Goal: Task Accomplishment & Management: Manage account settings

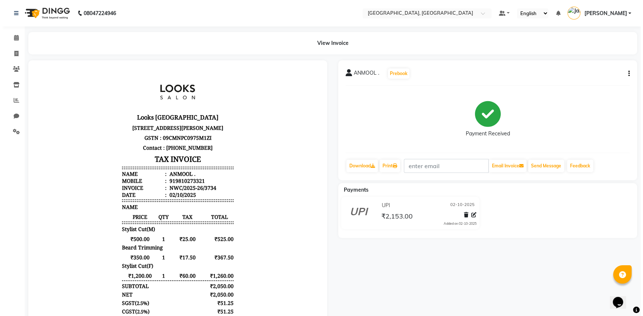
scroll to position [6, 0]
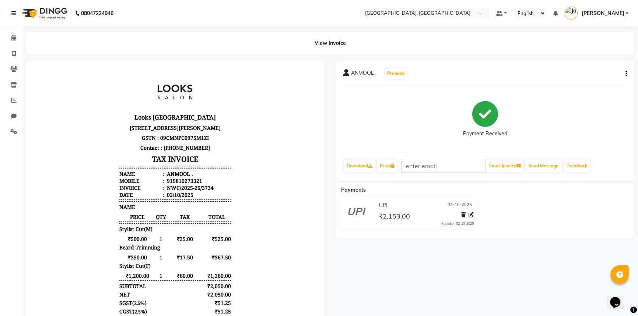
click at [625, 72] on button "button" at bounding box center [625, 74] width 4 height 8
click at [594, 78] on div "Edit Item Staff" at bounding box center [589, 78] width 50 height 9
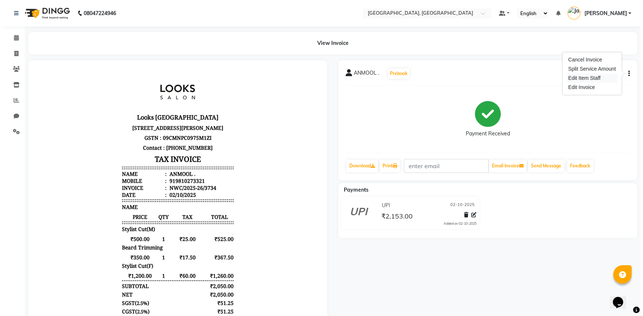
select select
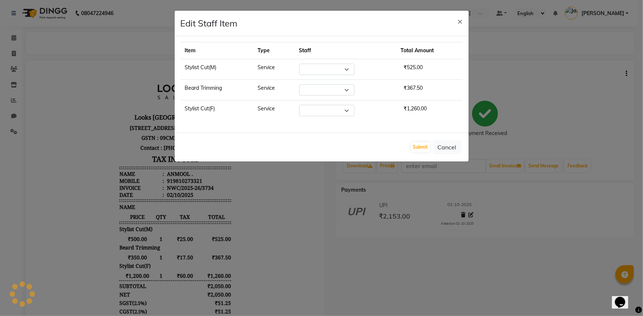
select select "85707"
select select "84832"
click at [347, 69] on select "Select Aneeta Ankush-pdct Arshad_asst Arun_pdct Ashish_asst Counter_Sales Fahee…" at bounding box center [325, 69] width 55 height 11
select select "84834"
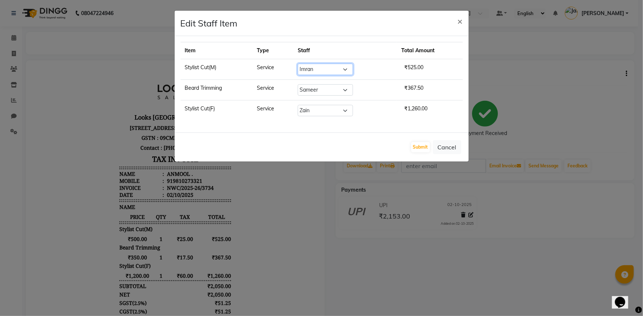
click at [300, 64] on select "Select Aneeta Ankush-pdct Arshad_asst Arun_pdct Ashish_asst Counter_Sales Fahee…" at bounding box center [325, 69] width 55 height 11
click at [346, 87] on select "Select Aneeta Ankush-pdct Arshad_asst Arun_pdct Ashish_asst Counter_Sales Fahee…" at bounding box center [325, 89] width 55 height 11
select select "84834"
click at [300, 84] on select "Select Aneeta Ankush-pdct Arshad_asst Arun_pdct Ashish_asst Counter_Sales Fahee…" at bounding box center [325, 89] width 55 height 11
click at [422, 146] on button "Submit" at bounding box center [420, 147] width 19 height 10
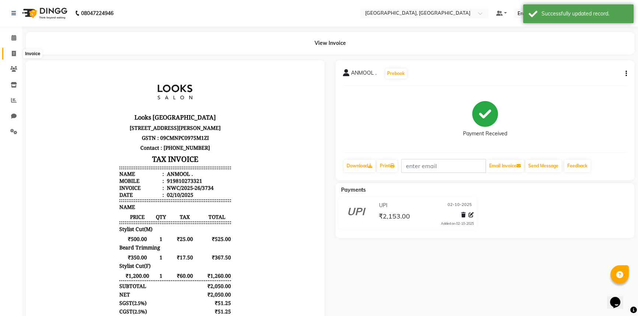
click at [15, 53] on icon at bounding box center [14, 54] width 4 height 6
select select "service"
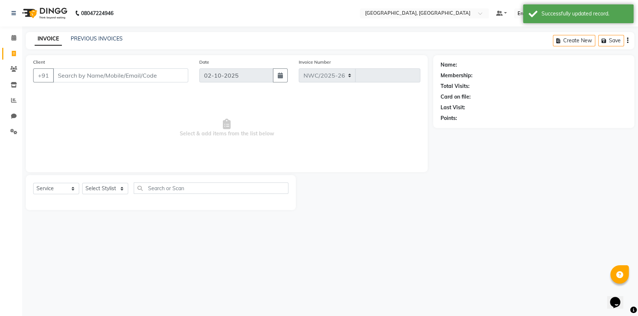
select select "8574"
type input "3738"
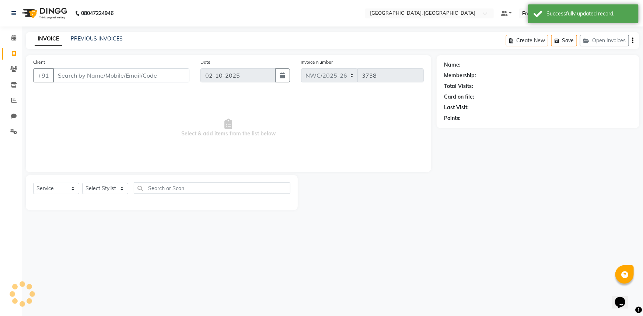
click at [154, 77] on input "Client" at bounding box center [121, 76] width 136 height 14
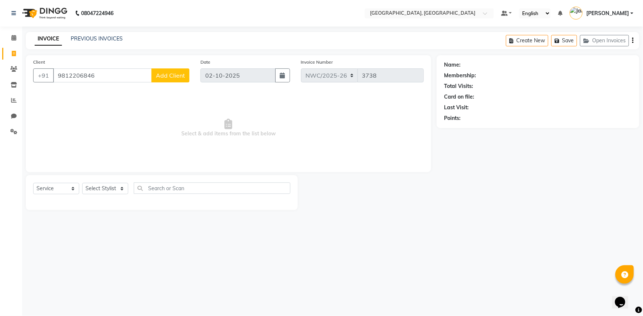
click at [67, 76] on input "9812206846" at bounding box center [102, 76] width 99 height 14
click at [85, 76] on input "9810002206846" at bounding box center [102, 76] width 99 height 14
type input "9810006846"
click at [176, 78] on span "Add Client" at bounding box center [170, 75] width 29 height 7
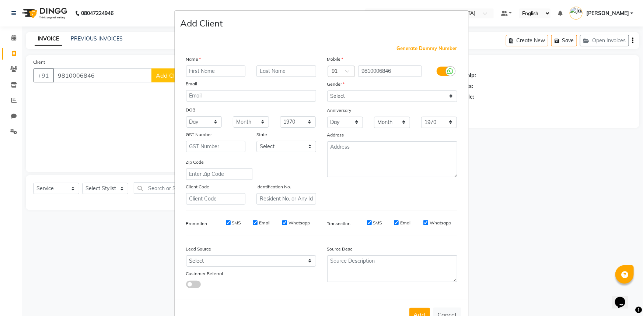
click at [199, 75] on input "text" at bounding box center [216, 71] width 60 height 11
type input "MALHOTRA"
drag, startPoint x: 372, startPoint y: 97, endPoint x: 370, endPoint y: 102, distance: 5.1
click at [372, 99] on select "Select Male Female Other Prefer Not To Say" at bounding box center [392, 96] width 130 height 11
select select "female"
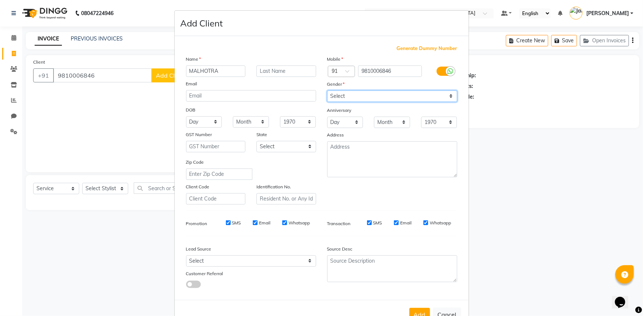
click at [327, 91] on select "Select Male Female Other Prefer Not To Say" at bounding box center [392, 96] width 130 height 11
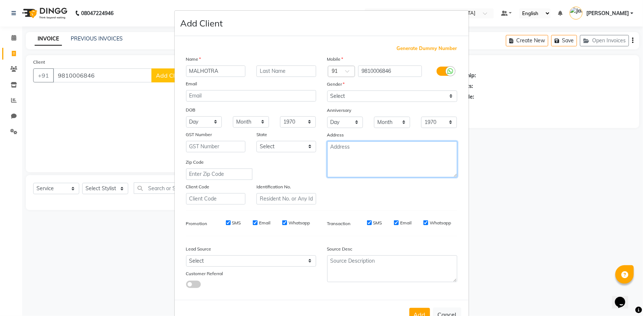
click at [342, 162] on textarea at bounding box center [392, 159] width 130 height 36
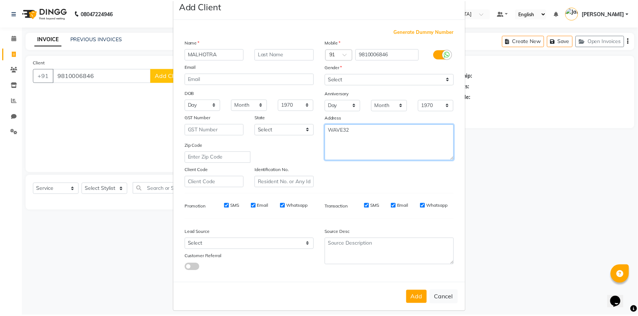
scroll to position [26, 0]
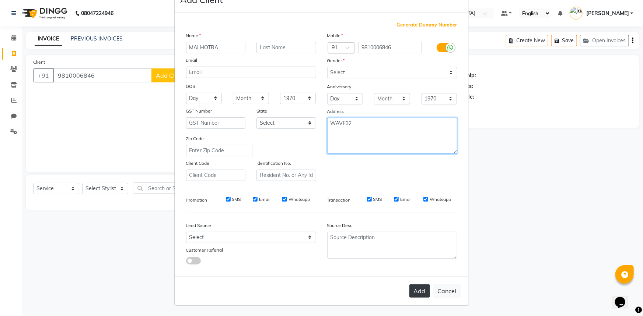
type textarea "WAVE32"
click at [417, 294] on button "Add" at bounding box center [419, 291] width 21 height 13
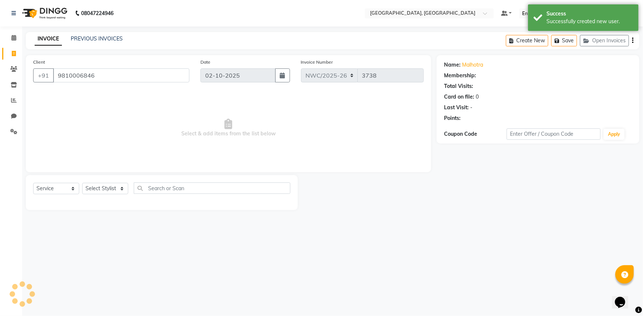
select select "1: Object"
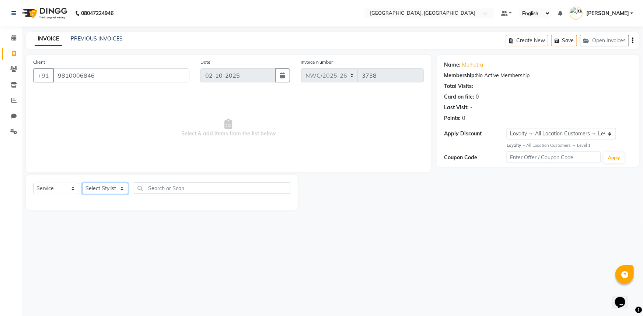
click at [98, 188] on select "Select Stylist Aneeta Ankush-pdct Arshad_asst Arun_pdct Ashish_asst Counter_Sal…" at bounding box center [105, 188] width 46 height 11
select select "84832"
click at [82, 183] on select "Select Stylist Aneeta Ankush-pdct Arshad_asst Arun_pdct Ashish_asst Counter_Sal…" at bounding box center [105, 188] width 46 height 11
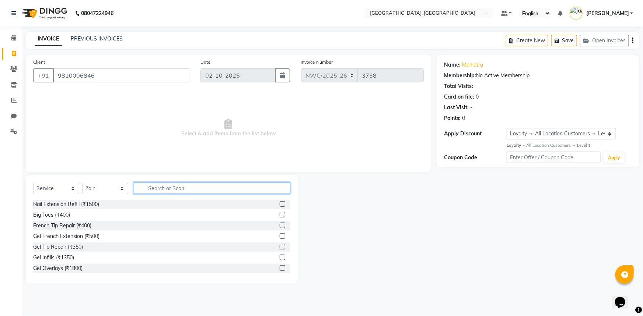
click at [181, 191] on input "text" at bounding box center [212, 188] width 157 height 11
type input "CUT"
drag, startPoint x: 277, startPoint y: 247, endPoint x: 258, endPoint y: 210, distance: 41.0
click at [280, 247] on label at bounding box center [283, 247] width 6 height 6
click at [280, 247] on input "checkbox" at bounding box center [282, 247] width 5 height 5
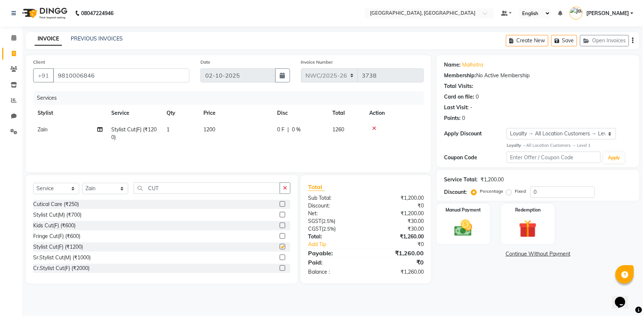
checkbox input "false"
click at [211, 128] on span "1200" at bounding box center [209, 129] width 12 height 7
select select "84832"
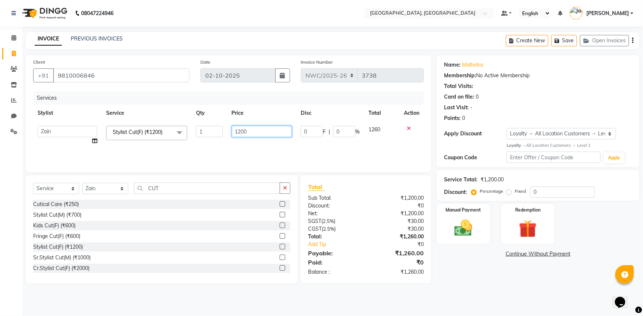
drag, startPoint x: 262, startPoint y: 132, endPoint x: 186, endPoint y: 131, distance: 75.5
click at [186, 131] on tr "Aneeta Ankush-pdct Arshad_asst Arun_pdct Ashish_asst Counter_Sales Faheem Govin…" at bounding box center [228, 136] width 390 height 28
type input "1000"
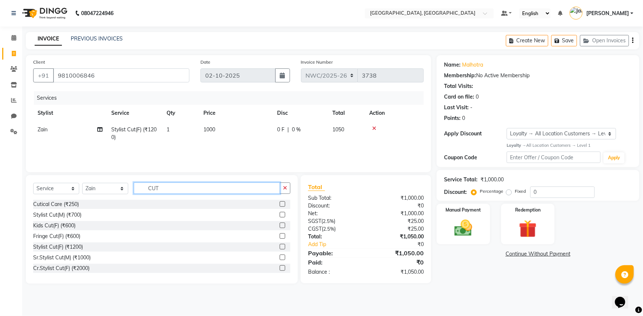
click at [167, 192] on input "CUT" at bounding box center [207, 188] width 146 height 11
drag, startPoint x: 170, startPoint y: 189, endPoint x: 132, endPoint y: 182, distance: 38.2
click at [132, 182] on div "Select Service Product Membership Package Voucher Prepaid Gift Card Select Styl…" at bounding box center [162, 229] width 272 height 109
click at [93, 189] on select "Select Stylist Aneeta Ankush-pdct Arshad_asst Arun_pdct Ashish_asst Counter_Sal…" at bounding box center [105, 188] width 46 height 11
select select "84840"
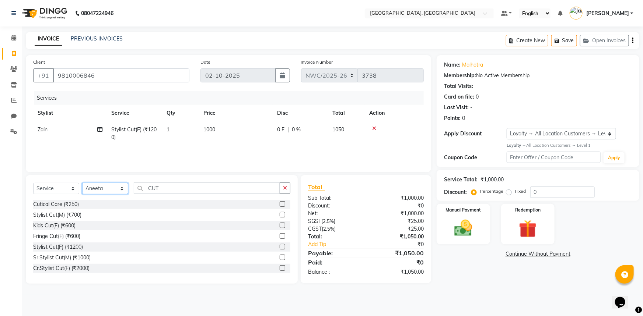
click at [82, 183] on select "Select Stylist Aneeta Ankush-pdct Arshad_asst Arun_pdct Ashish_asst Counter_Sal…" at bounding box center [105, 188] width 46 height 11
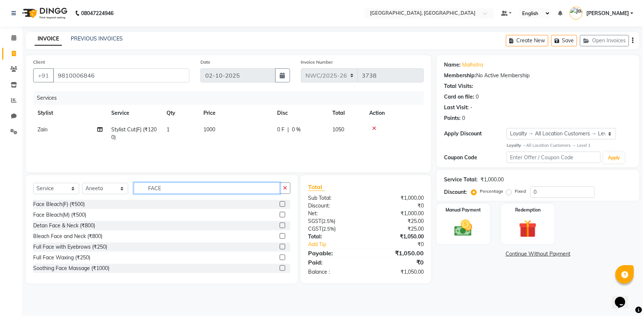
type input "FACE"
click at [280, 256] on label at bounding box center [283, 258] width 6 height 6
click at [280, 256] on input "checkbox" at bounding box center [282, 258] width 5 height 5
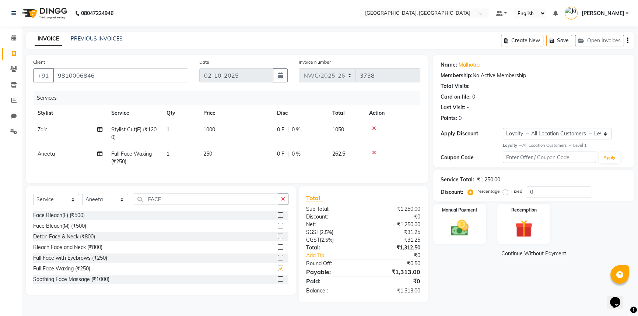
checkbox input "false"
click at [221, 157] on td "250" at bounding box center [236, 158] width 74 height 24
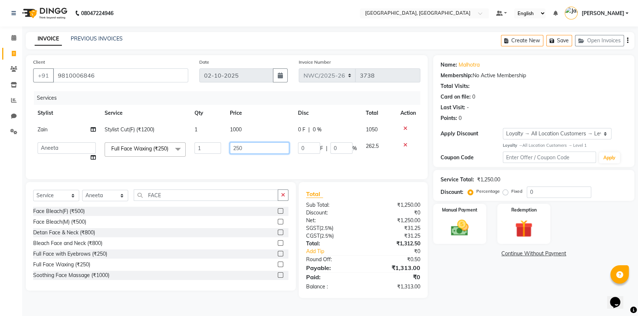
drag, startPoint x: 249, startPoint y: 147, endPoint x: 205, endPoint y: 147, distance: 44.2
click at [205, 147] on tr "Aneeta Ankush-pdct Arshad_asst Arun_pdct Ashish_asst Counter_Sales Faheem Govin…" at bounding box center [226, 152] width 387 height 28
type input "800"
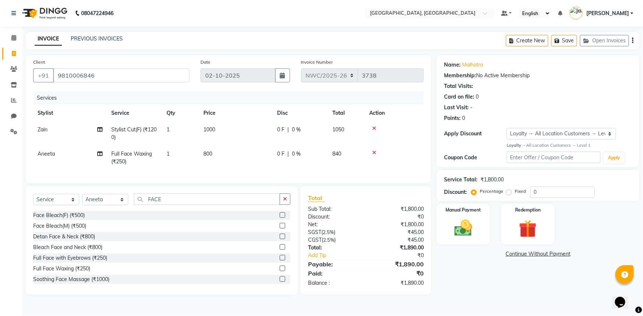
click at [460, 278] on div "Name: Malhotra Membership: No Active Membership Total Visits: Card on file: 0 L…" at bounding box center [541, 175] width 208 height 240
click at [474, 224] on img at bounding box center [463, 228] width 30 height 21
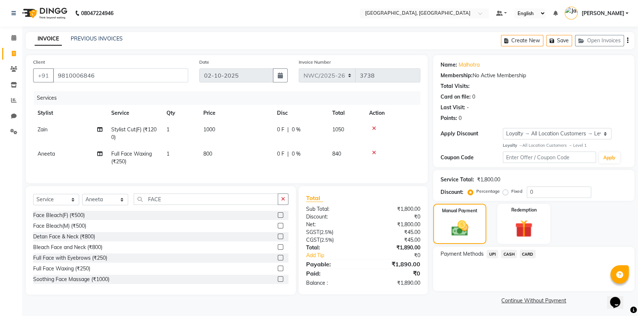
click at [493, 253] on span "UPI" at bounding box center [492, 254] width 11 height 8
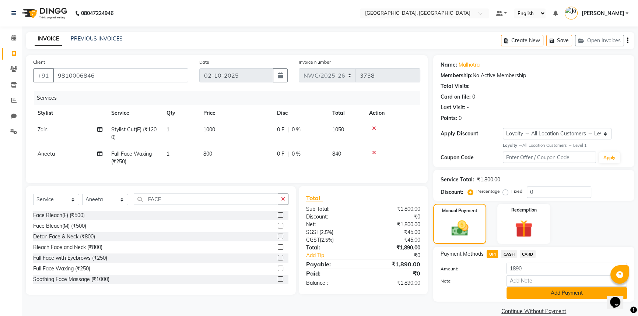
click at [537, 291] on button "Add Payment" at bounding box center [567, 293] width 120 height 11
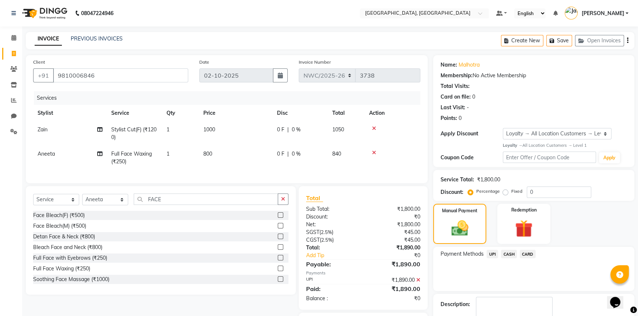
scroll to position [47, 0]
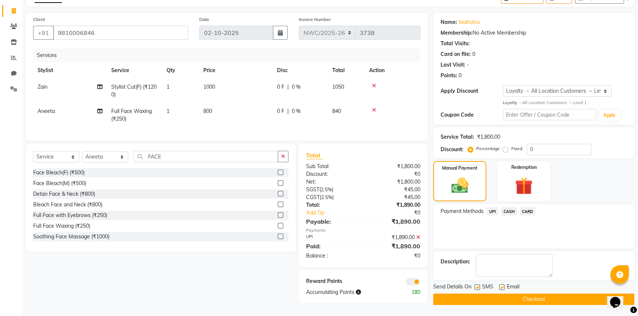
click at [494, 297] on button "Checkout" at bounding box center [533, 299] width 201 height 11
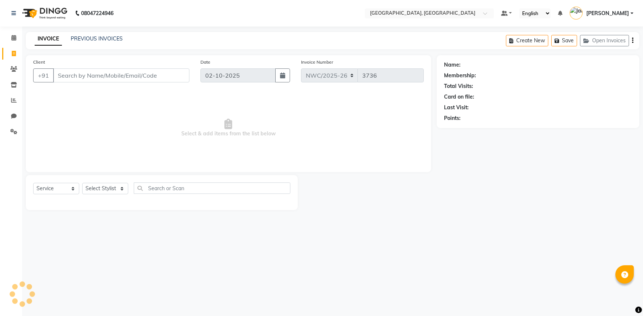
select select "service"
click at [145, 69] on div "Client +91" at bounding box center [111, 73] width 167 height 30
click at [145, 77] on input "Client" at bounding box center [121, 76] width 136 height 14
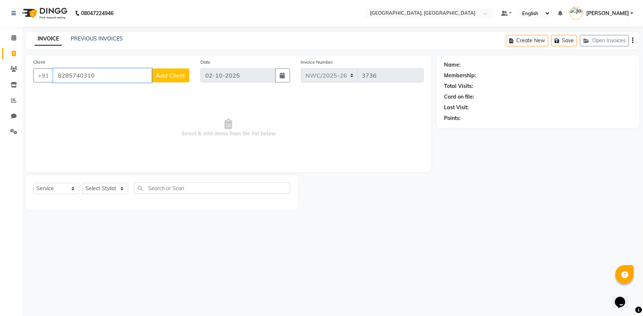
type input "8285740310"
click at [166, 76] on span "Add Client" at bounding box center [170, 75] width 29 height 7
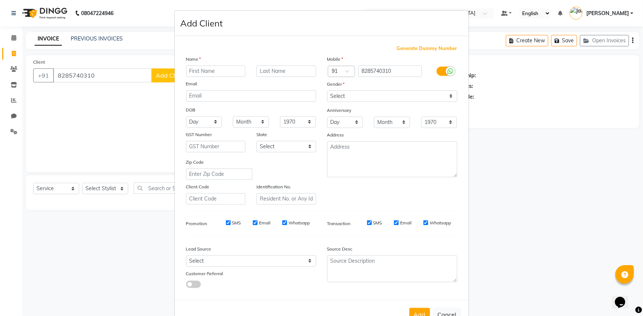
click at [187, 74] on input "text" at bounding box center [216, 71] width 60 height 11
type input "RISHI"
click at [366, 92] on select "Select Male Female Other Prefer Not To Say" at bounding box center [392, 96] width 130 height 11
select select "male"
click at [327, 91] on select "Select Male Female Other Prefer Not To Say" at bounding box center [392, 96] width 130 height 11
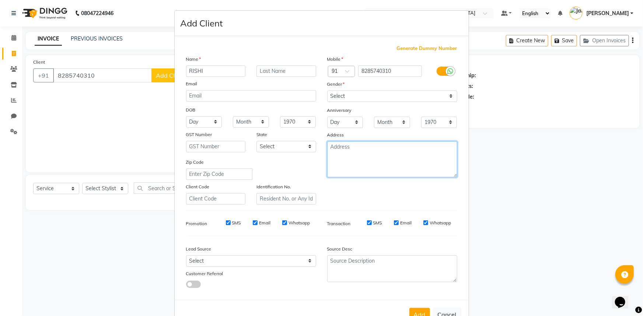
click at [362, 151] on textarea at bounding box center [392, 159] width 130 height 36
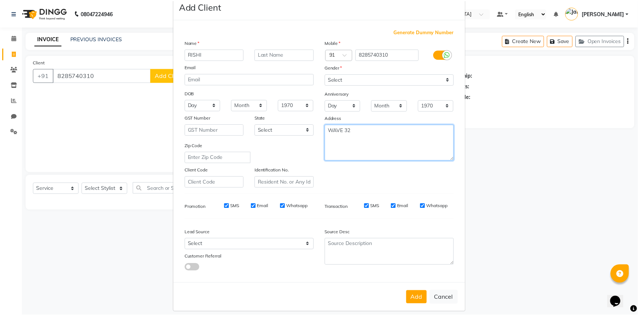
scroll to position [26, 0]
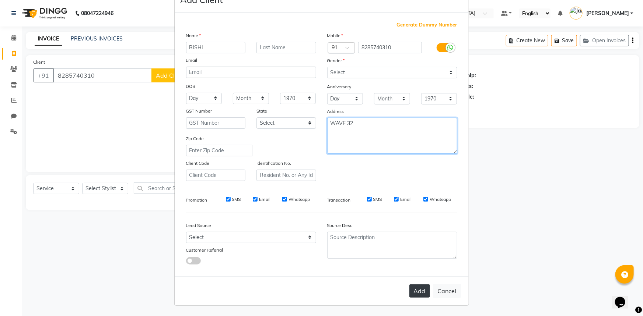
type textarea "WAVE 32"
click at [417, 289] on button "Add" at bounding box center [419, 291] width 21 height 13
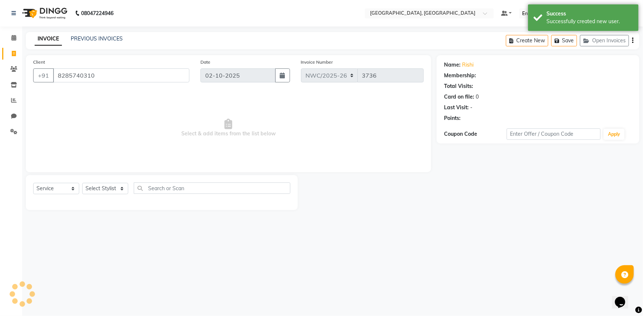
select select "1: Object"
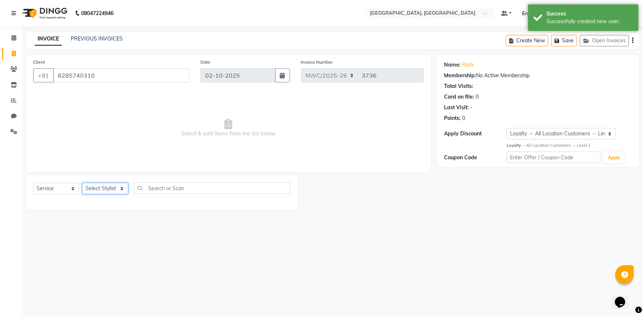
click at [106, 189] on select "Select Stylist Aneeta Ankush-pdct Arshad_asst Arun_pdct Ashish_asst Counter_Sal…" at bounding box center [105, 188] width 46 height 11
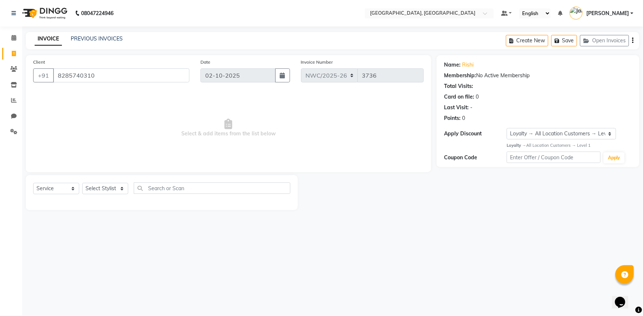
click at [175, 133] on span "Select & add items from the list below" at bounding box center [228, 128] width 390 height 74
click at [52, 191] on select "Select Service Product Membership Package Voucher Prepaid Gift Card" at bounding box center [56, 188] width 46 height 11
select select "P"
click at [33, 183] on select "Select Service Product Membership Package Voucher Prepaid Gift Card" at bounding box center [56, 188] width 46 height 11
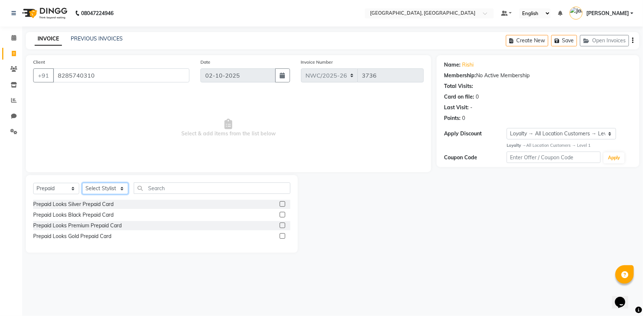
click at [105, 186] on select "Select Stylist Aneeta Ankush-pdct Arshad_asst Arun_pdct Ashish_asst Counter_Sal…" at bounding box center [105, 188] width 46 height 11
click at [104, 189] on select "Select Stylist Aneeta Ankush-pdct Arshad_asst Arun_pdct Ashish_asst Counter_Sal…" at bounding box center [105, 188] width 46 height 11
select select "84451"
click at [82, 183] on select "Select Stylist Aneeta Ankush-pdct Arshad_asst Arun_pdct Ashish_asst Counter_Sal…" at bounding box center [105, 188] width 46 height 11
click at [281, 205] on label at bounding box center [283, 205] width 6 height 6
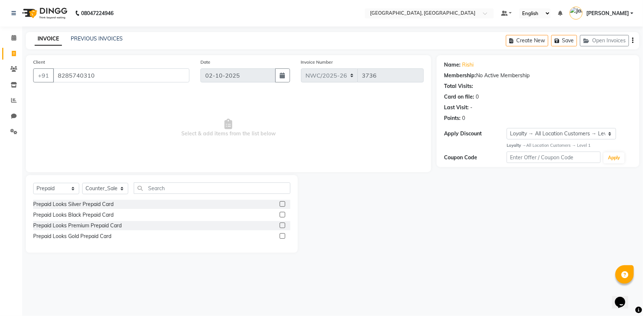
click at [281, 205] on input "checkbox" at bounding box center [282, 204] width 5 height 5
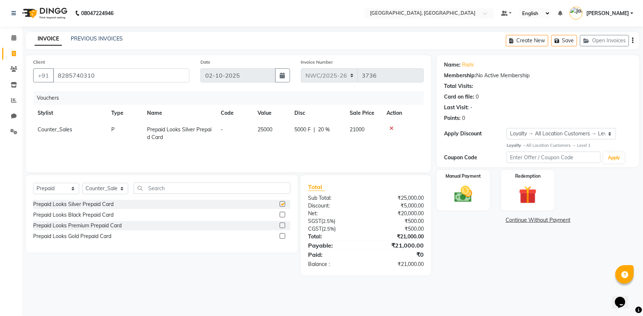
checkbox input "false"
click at [469, 193] on img at bounding box center [463, 194] width 30 height 21
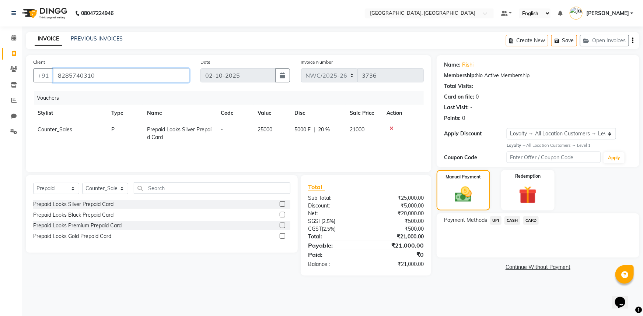
drag, startPoint x: 105, startPoint y: 76, endPoint x: 56, endPoint y: 73, distance: 48.3
click at [56, 73] on input "8285740310" at bounding box center [121, 76] width 136 height 14
click at [528, 220] on span "CARD" at bounding box center [531, 221] width 16 height 8
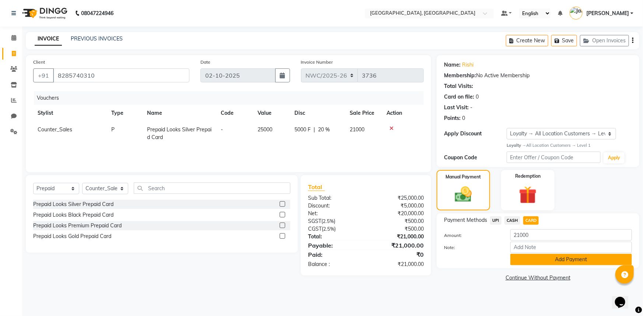
click at [527, 260] on button "Add Payment" at bounding box center [571, 259] width 122 height 11
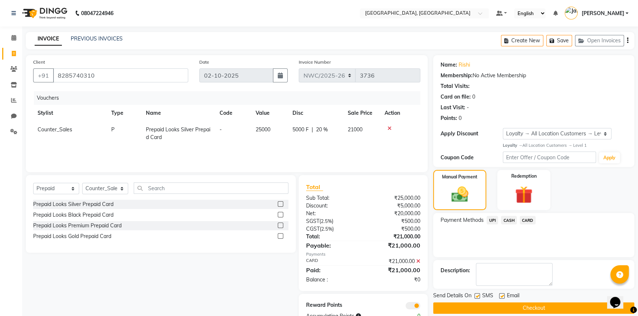
click at [514, 307] on button "Checkout" at bounding box center [533, 308] width 201 height 11
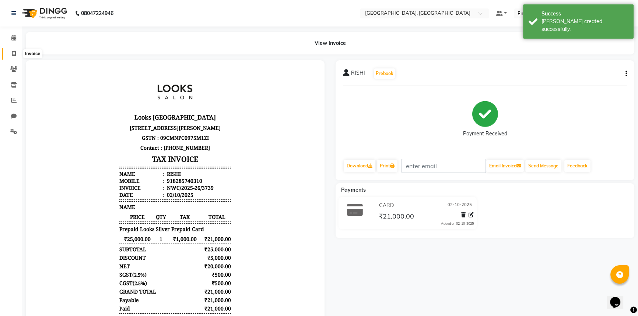
click at [14, 54] on icon at bounding box center [14, 54] width 4 height 6
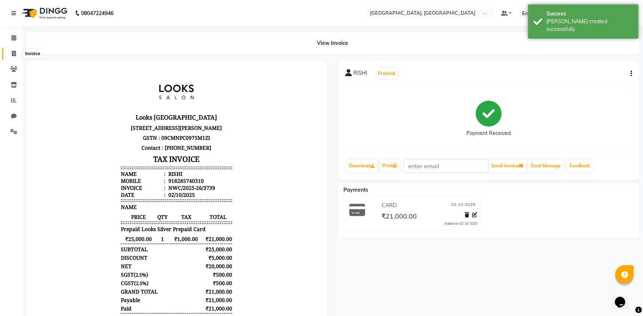
select select "service"
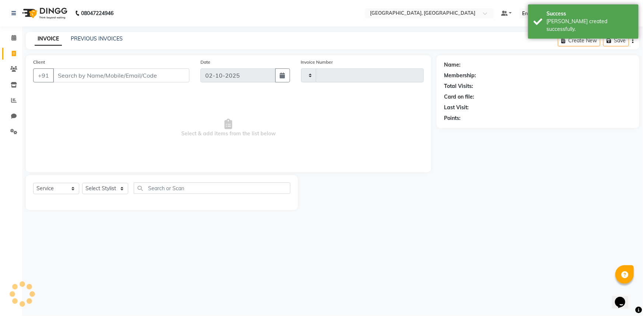
type input "3740"
select select "8574"
type input "8285740310"
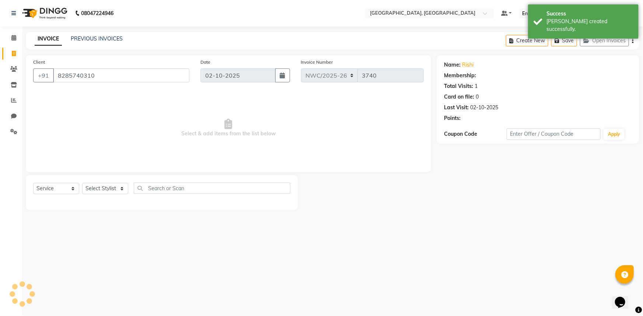
select select "1: Object"
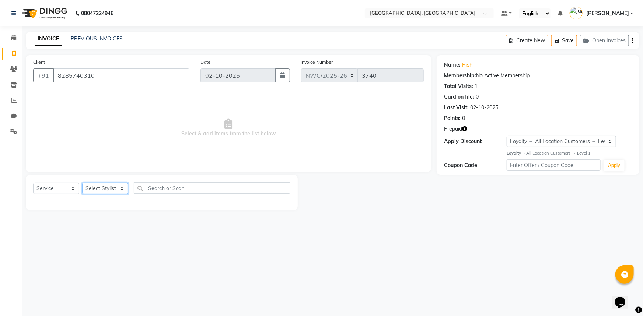
click at [99, 190] on select "Select Stylist Aneeta Ankush-pdct Arshad_asst Arun_pdct Ashish_asst Counter_Sal…" at bounding box center [105, 188] width 46 height 11
select select "84833"
click at [82, 183] on select "Select Stylist Aneeta Ankush-pdct Arshad_asst Arun_pdct Ashish_asst Counter_Sal…" at bounding box center [105, 188] width 46 height 11
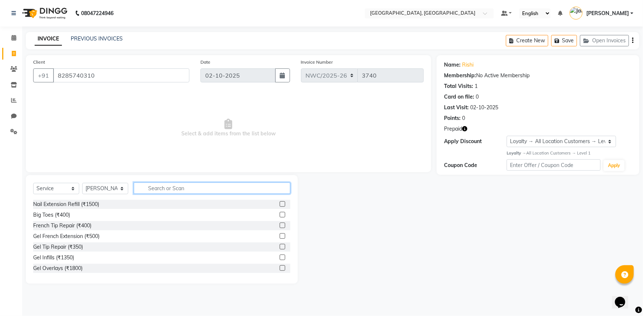
click at [174, 190] on input "text" at bounding box center [212, 188] width 157 height 11
type input "RITU"
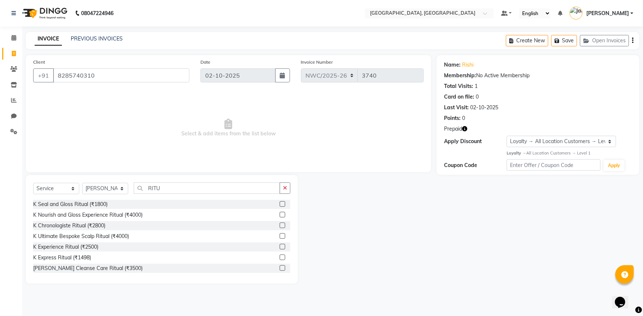
click at [280, 215] on label at bounding box center [283, 215] width 6 height 6
click at [280, 215] on input "checkbox" at bounding box center [282, 215] width 5 height 5
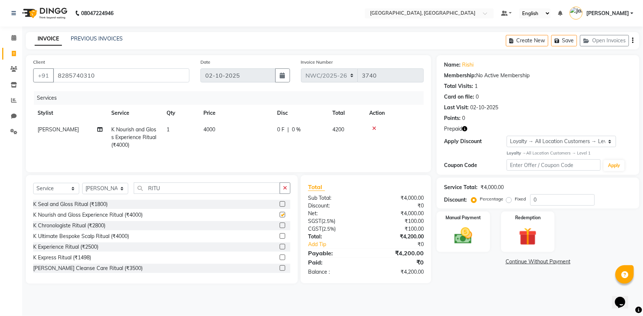
checkbox input "false"
click at [223, 130] on td "4000" at bounding box center [236, 138] width 74 height 32
select select "84833"
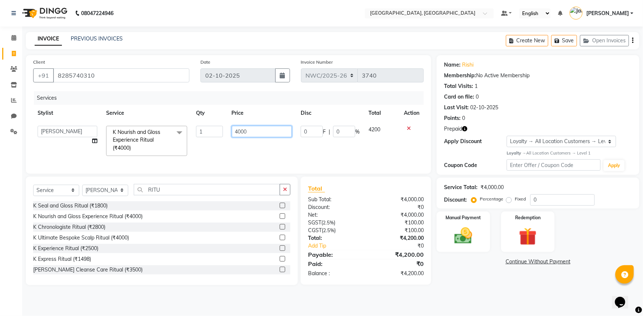
drag, startPoint x: 254, startPoint y: 132, endPoint x: 190, endPoint y: 130, distance: 64.2
click at [190, 130] on tr "Aneeta Ankush-pdct Arshad_asst Arun_pdct Ashish_asst Counter_Sales Faheem Govin…" at bounding box center [228, 141] width 390 height 39
type input "5"
type input "4500"
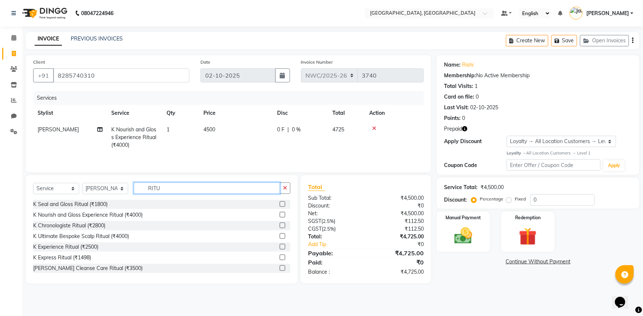
drag, startPoint x: 180, startPoint y: 193, endPoint x: 133, endPoint y: 191, distance: 47.2
click at [133, 191] on div "Select Service Product Membership Package Voucher Prepaid Gift Card Select Styl…" at bounding box center [161, 191] width 257 height 17
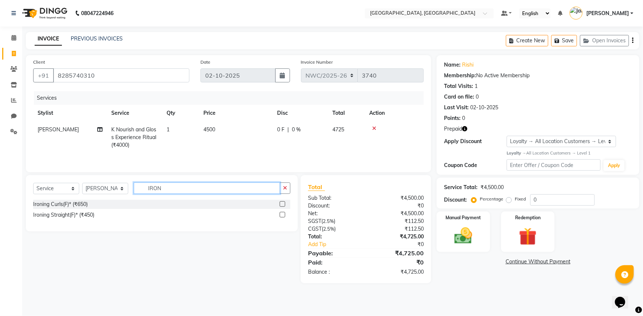
type input "IRON"
click at [284, 215] on label at bounding box center [283, 215] width 6 height 6
click at [284, 215] on input "checkbox" at bounding box center [282, 215] width 5 height 5
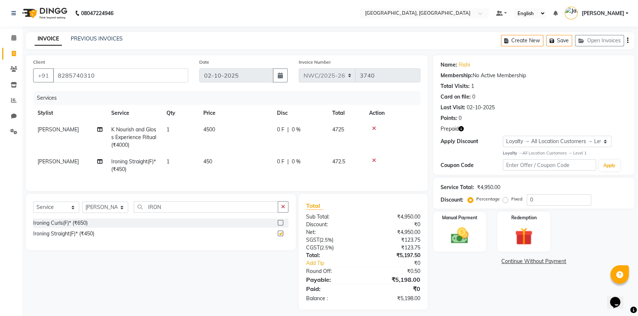
checkbox input "false"
click at [227, 165] on td "450" at bounding box center [236, 166] width 74 height 24
select select "84833"
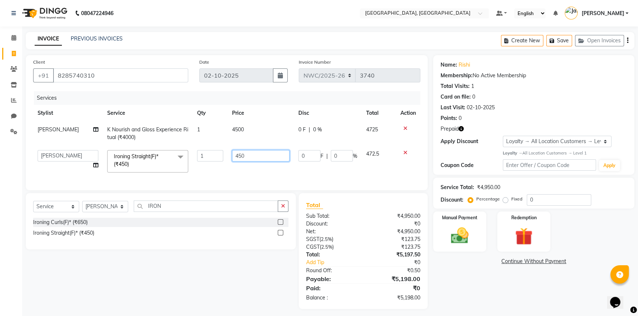
drag, startPoint x: 167, startPoint y: 145, endPoint x: 161, endPoint y: 141, distance: 7.0
click at [161, 141] on tbody "Faheem K Nourish and Gloss Experience Ritual (₹4000) 1 4500 0 F | 0 % 4725 Anee…" at bounding box center [226, 150] width 387 height 56
type input "1000"
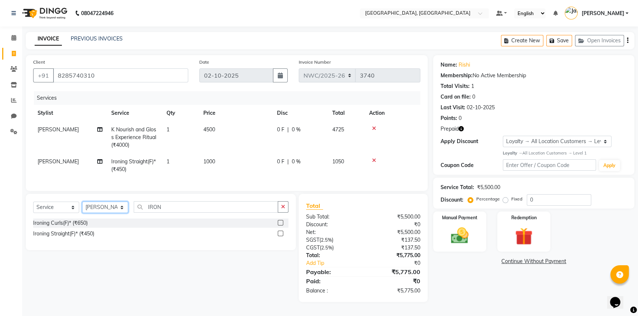
click at [105, 210] on select "Select Stylist Aneeta Ankush-pdct Arshad_asst Arun_pdct Ashish_asst Counter_Sal…" at bounding box center [105, 207] width 46 height 11
select select "84834"
click at [82, 207] on select "Select Stylist Aneeta Ankush-pdct Arshad_asst Arun_pdct Ashish_asst Counter_Sal…" at bounding box center [105, 207] width 46 height 11
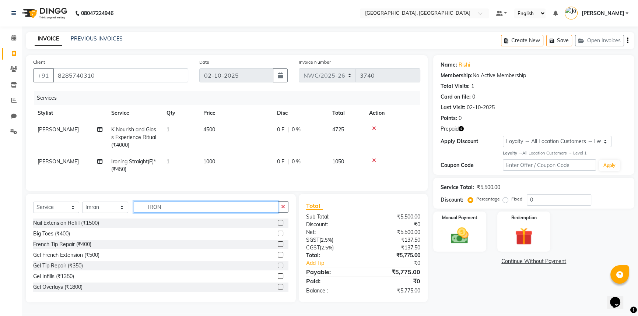
drag, startPoint x: 170, startPoint y: 211, endPoint x: 111, endPoint y: 203, distance: 60.3
click at [113, 206] on div "Select Service Product Membership Package Voucher Prepaid Gift Card Select Styl…" at bounding box center [161, 248] width 270 height 109
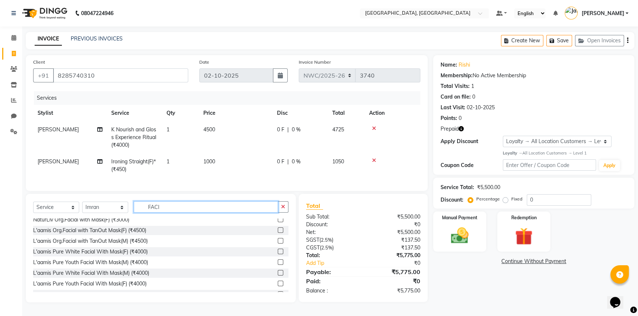
scroll to position [214, 0]
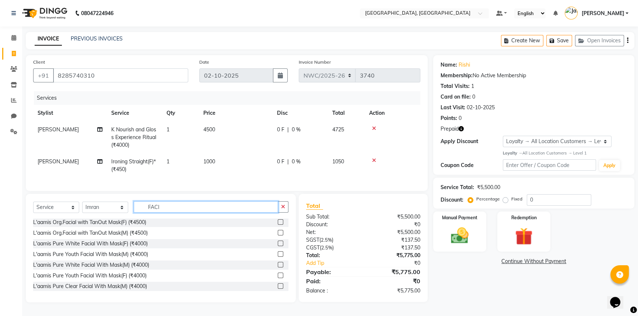
type input "FACI"
click at [272, 238] on div "L'aamis Org.Facial with TanOut Mask(M) (₹4500)" at bounding box center [160, 233] width 255 height 9
click at [278, 246] on label at bounding box center [281, 244] width 6 height 6
click at [278, 246] on input "checkbox" at bounding box center [280, 244] width 5 height 5
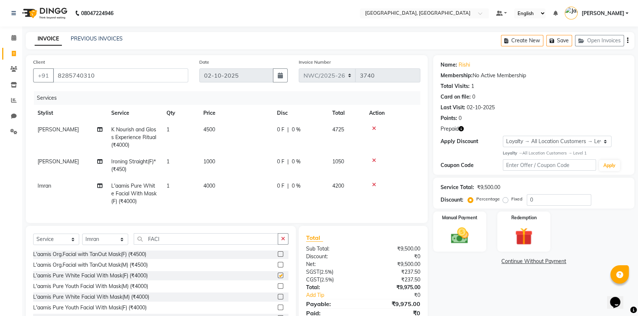
checkbox input "false"
drag, startPoint x: 169, startPoint y: 243, endPoint x: 137, endPoint y: 243, distance: 32.1
click at [137, 243] on input "FACI" at bounding box center [206, 239] width 144 height 11
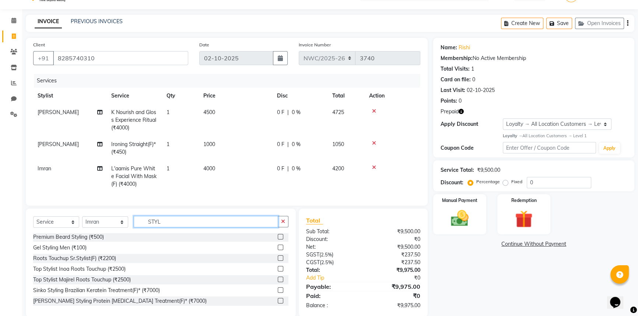
scroll to position [34, 0]
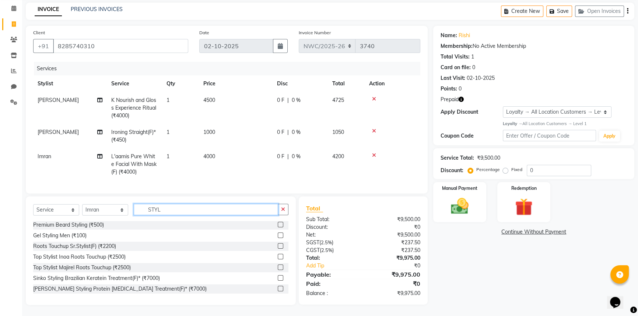
type input "STYL"
click at [278, 234] on label at bounding box center [281, 236] width 6 height 6
click at [278, 234] on input "checkbox" at bounding box center [280, 236] width 5 height 5
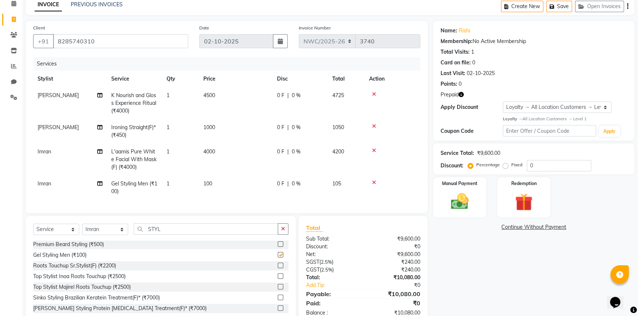
checkbox input "false"
click at [214, 184] on td "100" at bounding box center [236, 188] width 74 height 24
select select "84834"
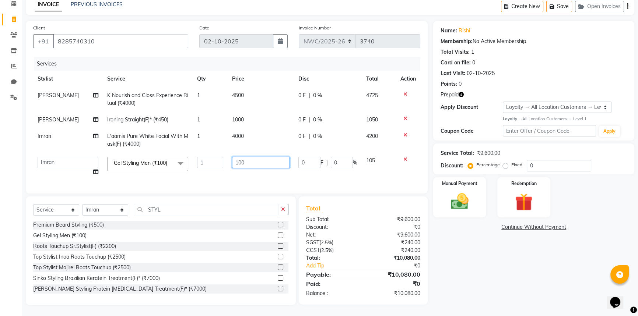
drag, startPoint x: 259, startPoint y: 158, endPoint x: 127, endPoint y: 156, distance: 131.9
click at [133, 157] on tr "Aneeta Ankush-pdct Arshad_asst Arun_pdct Ashish_asst Counter_Sales Faheem Govin…" at bounding box center [226, 167] width 387 height 28
type input "200"
click at [245, 134] on tbody "Faheem K Nourish and Gloss Experience Ritual (₹4000) 1 4500 0 F | 0 % 4725 Fahe…" at bounding box center [226, 133] width 387 height 93
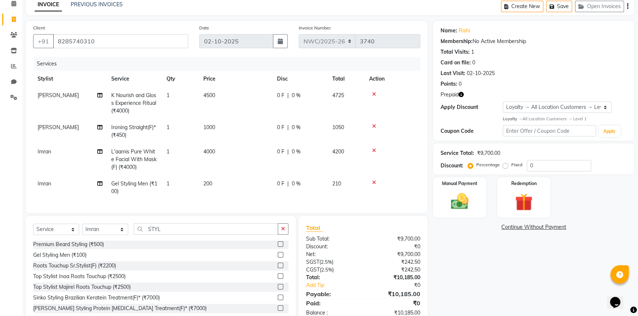
click at [219, 151] on td "4000" at bounding box center [236, 160] width 74 height 32
select select "84834"
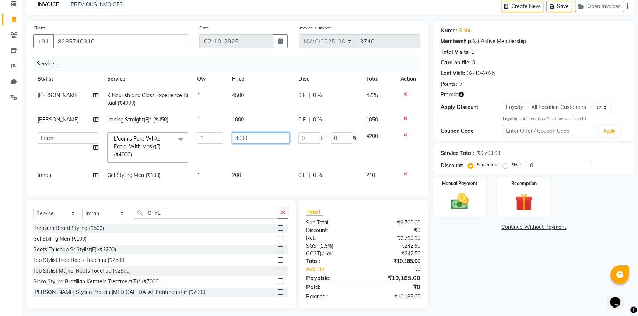
drag, startPoint x: 246, startPoint y: 137, endPoint x: 176, endPoint y: 129, distance: 71.2
click at [179, 129] on tr "Aneeta Ankush-pdct Arshad_asst Arun_pdct Ashish_asst Counter_Sales Faheem Govin…" at bounding box center [226, 147] width 387 height 39
type input "4500"
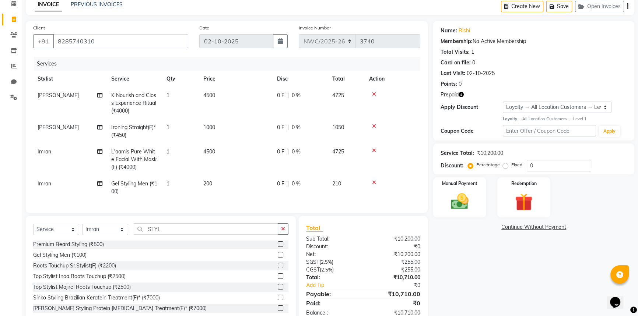
click at [492, 281] on div "Name: Rishi Membership: No Active Membership Total Visits: 1 Card on file: 0 La…" at bounding box center [536, 173] width 207 height 304
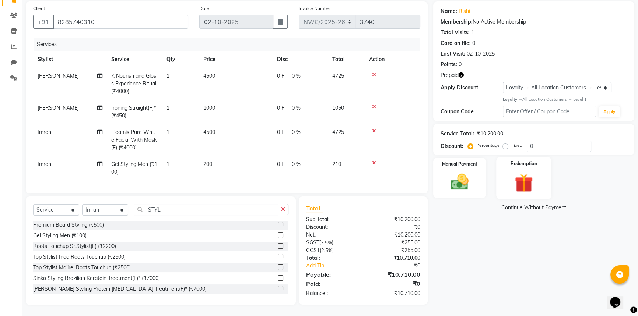
click at [531, 172] on img at bounding box center [524, 183] width 30 height 23
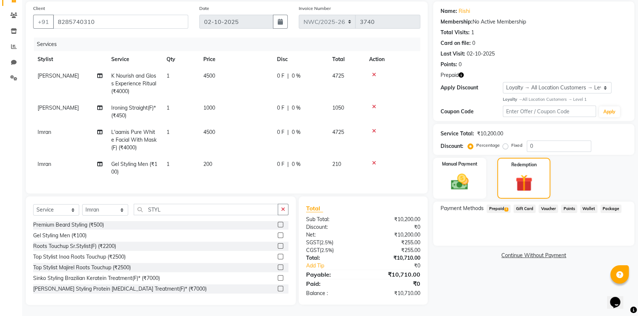
click at [497, 205] on span "Prepaid 1" at bounding box center [499, 209] width 24 height 8
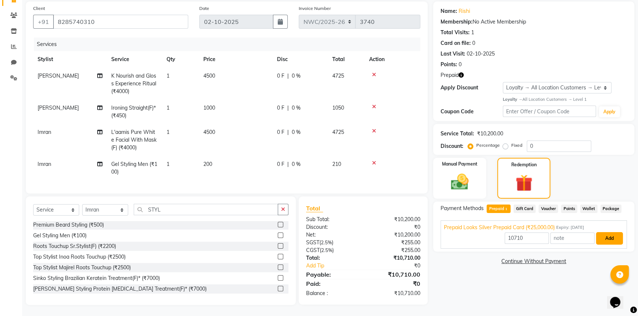
click at [603, 232] on button "Add" at bounding box center [609, 238] width 27 height 13
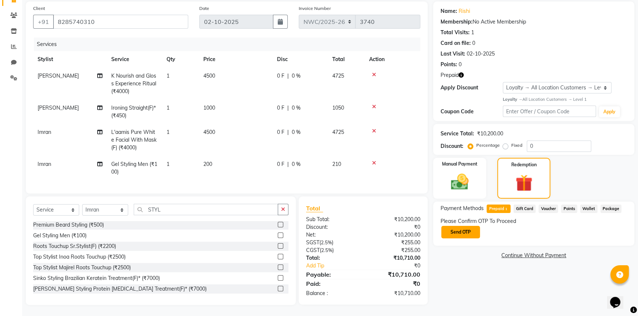
click at [466, 227] on button "Send OTP" at bounding box center [460, 232] width 39 height 13
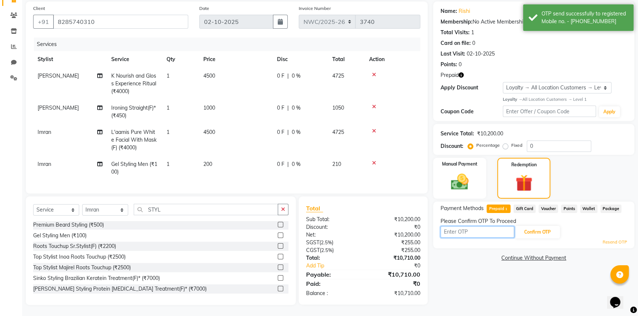
drag, startPoint x: 466, startPoint y: 227, endPoint x: 462, endPoint y: 227, distance: 4.4
click at [462, 227] on input "text" at bounding box center [478, 232] width 74 height 11
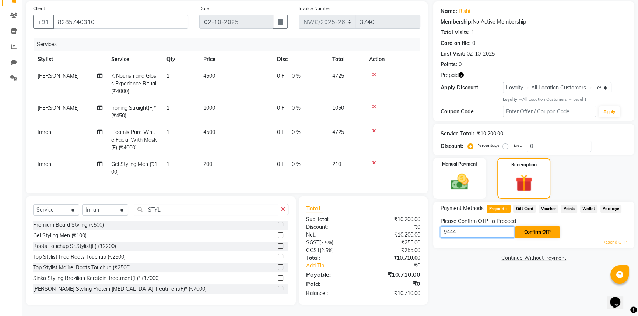
type input "9444"
click at [538, 228] on button "Confirm OTP" at bounding box center [537, 232] width 45 height 13
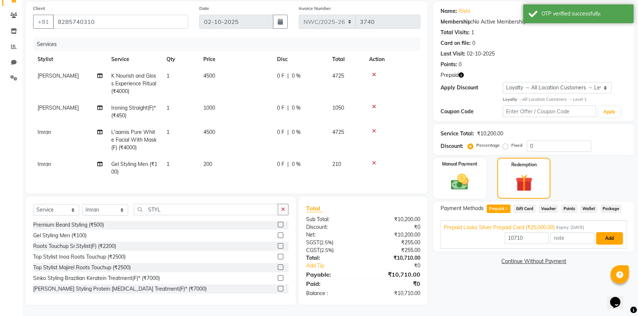
click at [610, 234] on button "Add" at bounding box center [609, 238] width 27 height 13
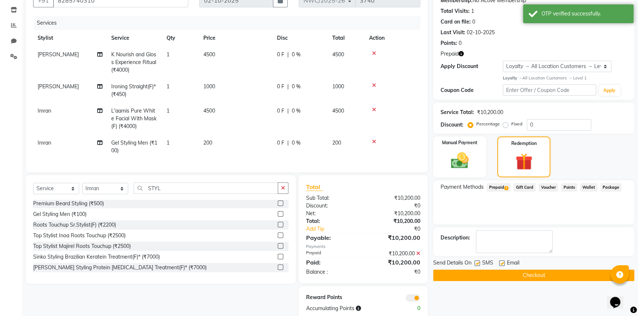
scroll to position [95, 0]
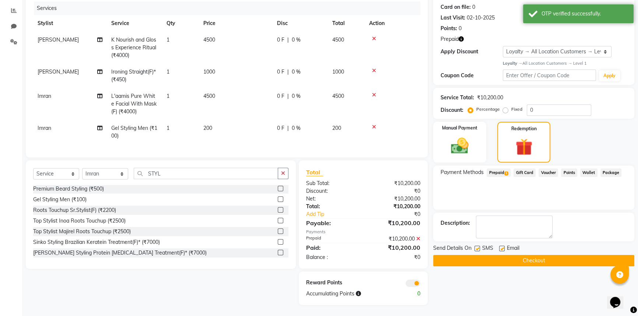
click at [543, 259] on button "Checkout" at bounding box center [533, 260] width 201 height 11
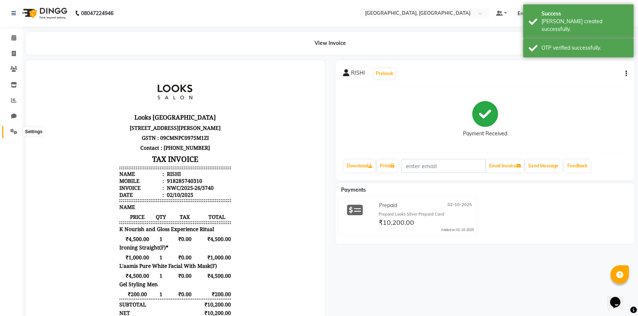
click at [15, 130] on icon at bounding box center [13, 132] width 7 height 6
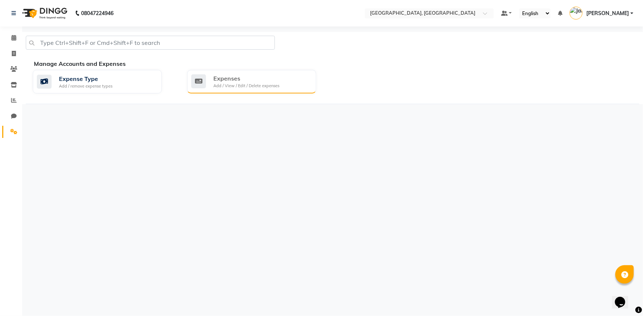
click at [237, 81] on div "Expenses" at bounding box center [246, 78] width 66 height 9
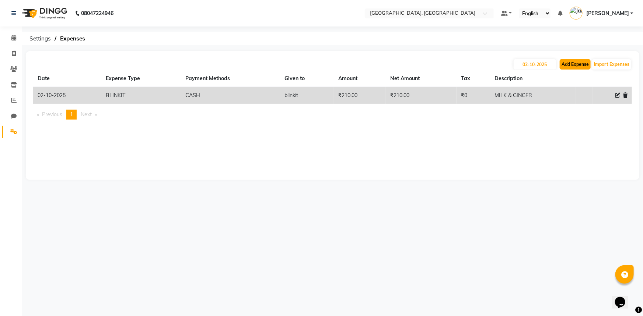
click at [577, 65] on button "Add Expense" at bounding box center [575, 64] width 31 height 10
select select "1"
select select "7737"
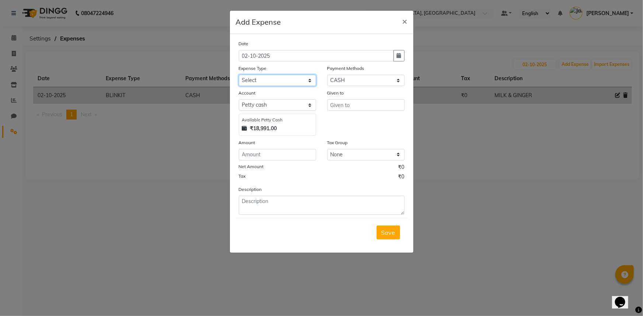
click at [273, 78] on select "Select Accommodation Aesthetics Bank Deposit BLINKIT Cash Handover Client Refun…" at bounding box center [277, 80] width 77 height 11
select select "24170"
click at [239, 75] on select "Select Accommodation Aesthetics Bank Deposit BLINKIT Cash Handover Client Refun…" at bounding box center [277, 80] width 77 height 11
click at [270, 155] on input "number" at bounding box center [277, 154] width 77 height 11
type input "465"
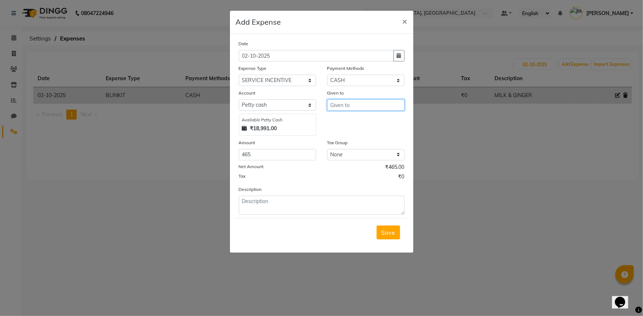
click at [360, 105] on input "text" at bounding box center [365, 104] width 77 height 11
click at [361, 122] on button "Imr an" at bounding box center [357, 121] width 58 height 12
type input "Imran"
click at [327, 206] on textarea at bounding box center [322, 205] width 166 height 19
type textarea "465/- INC. TO IMRAN"
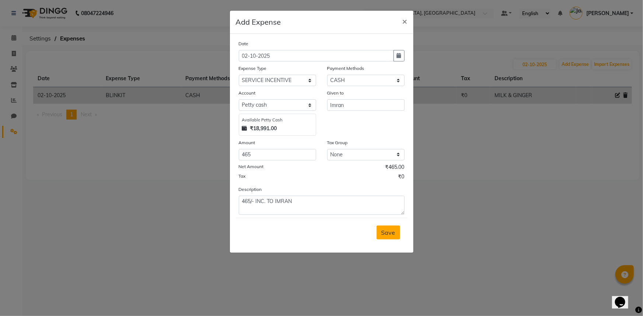
click at [383, 230] on span "Save" at bounding box center [388, 232] width 14 height 7
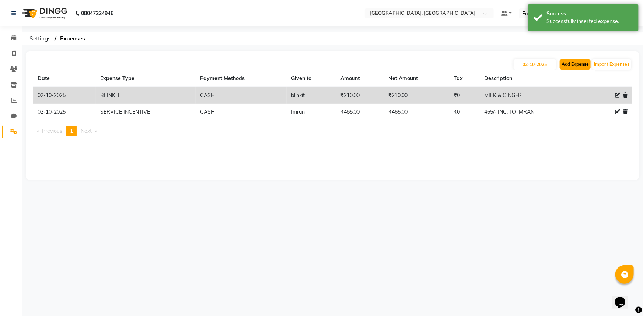
click at [574, 64] on button "Add Expense" at bounding box center [575, 64] width 31 height 10
select select "1"
select select "7737"
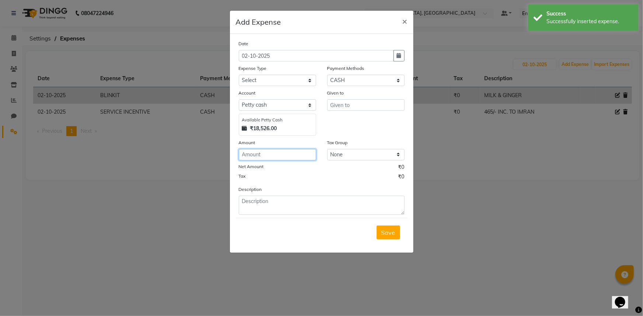
click at [277, 155] on input "number" at bounding box center [277, 154] width 77 height 11
type input "10000"
click at [344, 108] on input "text" at bounding box center [365, 104] width 77 height 11
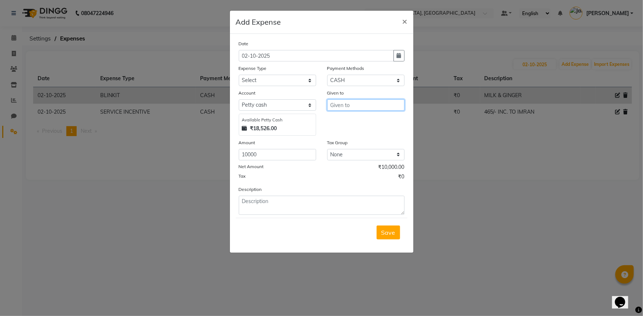
type input "Z"
click at [353, 122] on ngb-highlight "Jan vi Chhatwal" at bounding box center [367, 121] width 63 height 7
type input "[PERSON_NAME]"
click at [263, 204] on textarea at bounding box center [322, 205] width 166 height 19
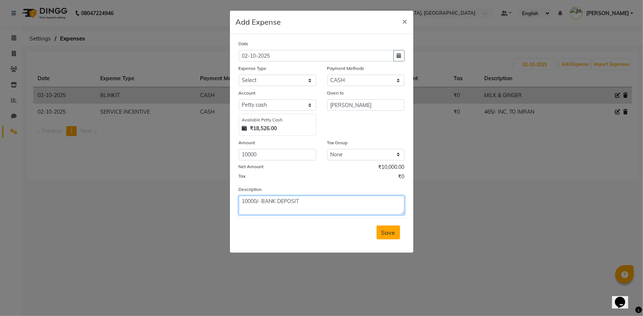
type textarea "10000/- BANK DEPOSIT"
click at [382, 232] on span "Save" at bounding box center [388, 232] width 14 height 7
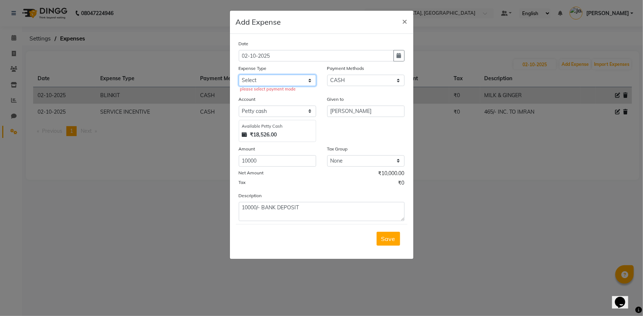
click at [267, 80] on select "Select Accommodation Aesthetics Bank Deposit BLINKIT Cash Handover Client Refun…" at bounding box center [277, 80] width 77 height 11
select select "24391"
click at [239, 75] on select "Select Accommodation Aesthetics Bank Deposit BLINKIT Cash Handover Client Refun…" at bounding box center [277, 80] width 77 height 11
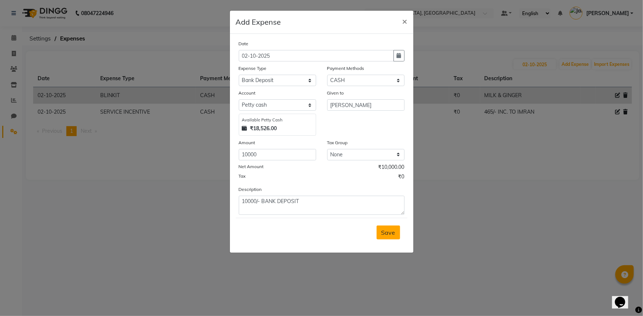
click at [385, 234] on span "Save" at bounding box center [388, 232] width 14 height 7
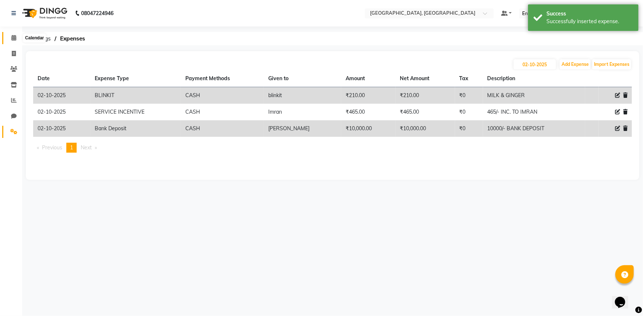
click at [13, 36] on icon at bounding box center [13, 38] width 5 height 6
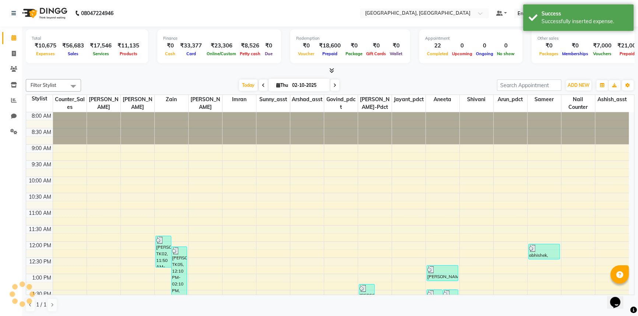
scroll to position [287, 0]
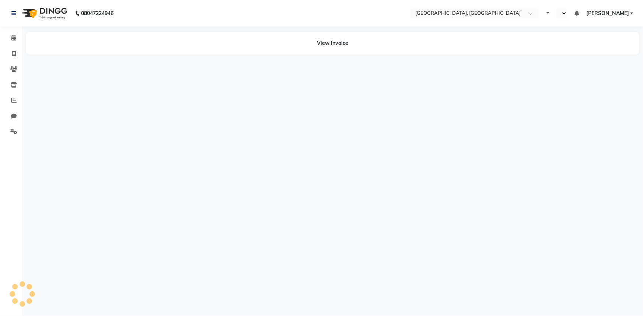
select select "en"
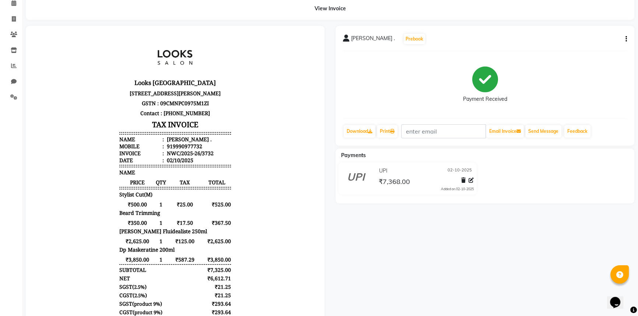
scroll to position [33, 0]
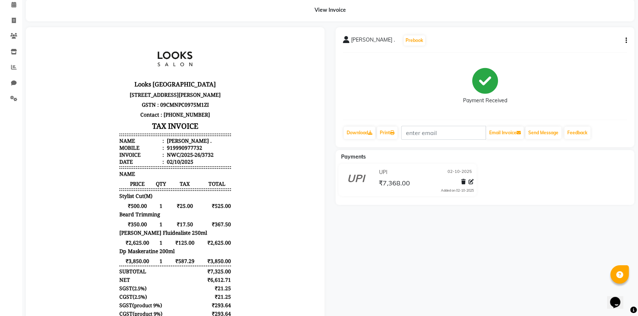
click at [626, 41] on icon "button" at bounding box center [626, 41] width 1 height 0
click at [592, 46] on div "Edit Item Staff" at bounding box center [589, 45] width 50 height 9
select select
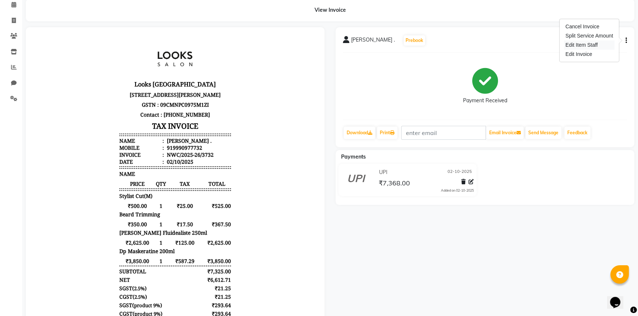
select select
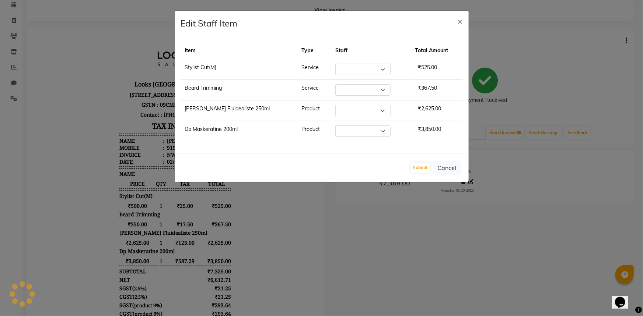
select select "84834"
select select "84833"
click at [438, 166] on button "Cancel" at bounding box center [447, 168] width 28 height 14
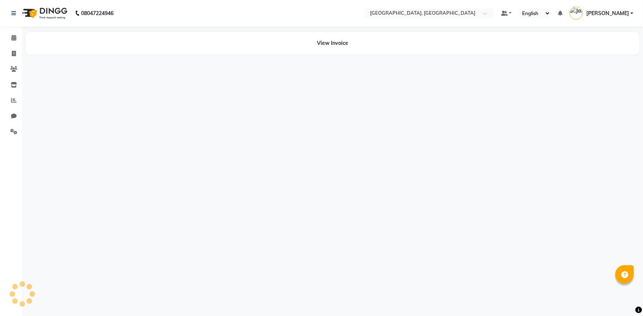
select select "en"
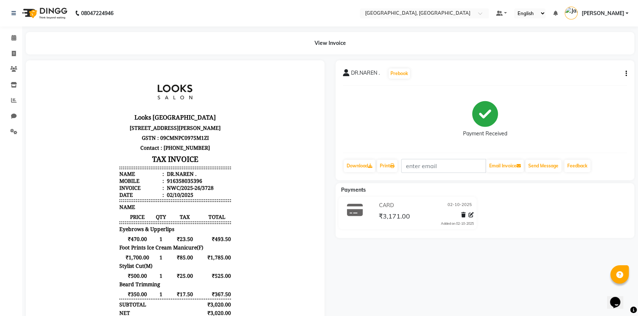
click at [626, 74] on icon "button" at bounding box center [626, 74] width 1 height 0
click at [598, 77] on div "Edit Item Staff" at bounding box center [589, 78] width 50 height 9
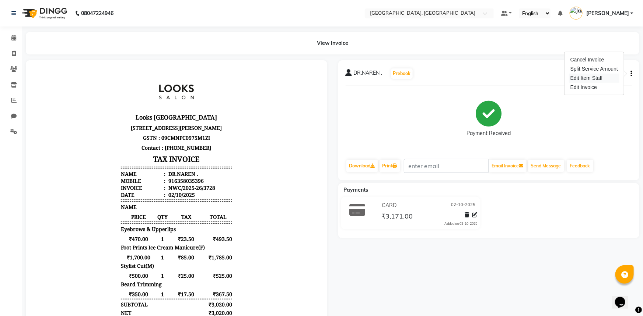
select select
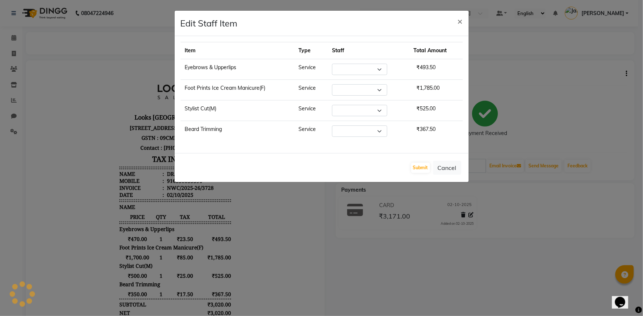
select select "84840"
select select "84838"
select select "85707"
click at [382, 109] on select "Select Aneeta Ankush-pdct Arshad_asst Arun_pdct Ashish_asst Counter_Sales Fahee…" at bounding box center [357, 110] width 55 height 11
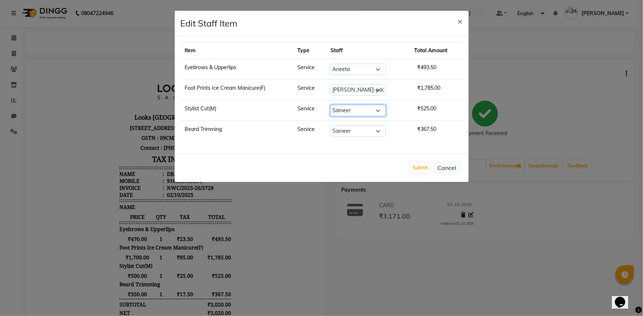
select select "84834"
click at [332, 105] on select "Select Aneeta Ankush-pdct Arshad_asst Arun_pdct Ashish_asst Counter_Sales Fahee…" at bounding box center [357, 110] width 55 height 11
click at [372, 131] on select "Select Aneeta Ankush-pdct Arshad_asst Arun_pdct Ashish_asst Counter_Sales Fahee…" at bounding box center [357, 131] width 55 height 11
select select "84834"
click at [332, 126] on select "Select Aneeta Ankush-pdct Arshad_asst Arun_pdct Ashish_asst Counter_Sales Fahee…" at bounding box center [357, 131] width 55 height 11
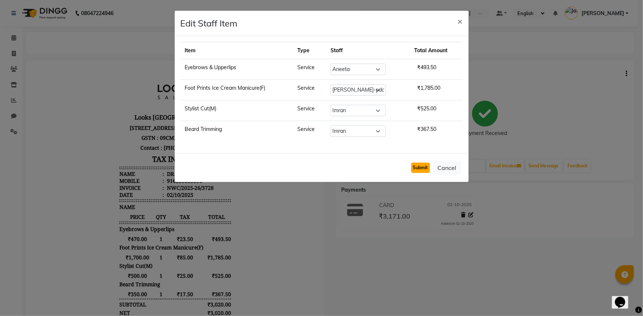
click at [419, 168] on button "Submit" at bounding box center [420, 168] width 19 height 10
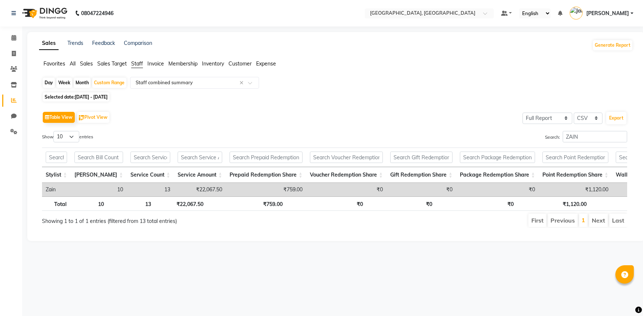
select select "full_report"
select select "csv"
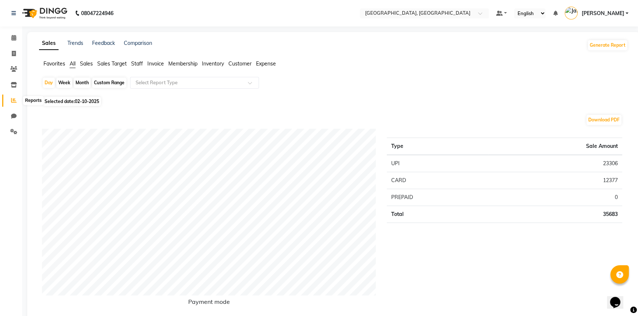
click at [13, 99] on icon at bounding box center [14, 101] width 6 height 6
click at [141, 63] on span "Staff" at bounding box center [137, 63] width 12 height 7
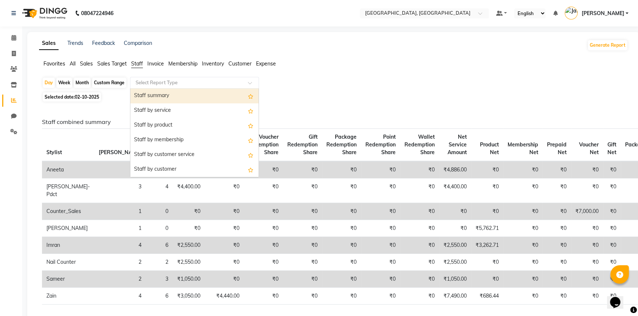
click at [162, 80] on input "text" at bounding box center [187, 82] width 106 height 7
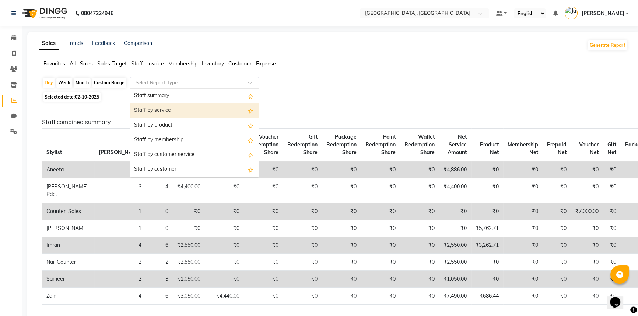
click at [156, 113] on div "Staff by service" at bounding box center [194, 111] width 128 height 15
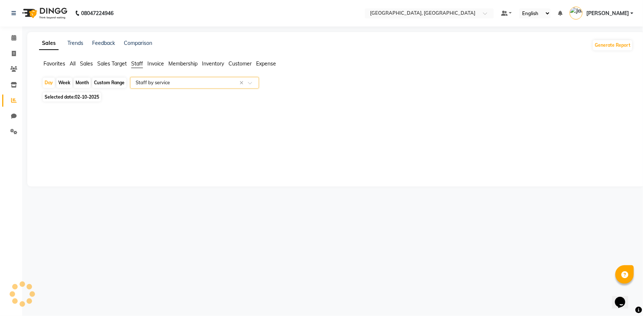
select select "full_report"
select select "csv"
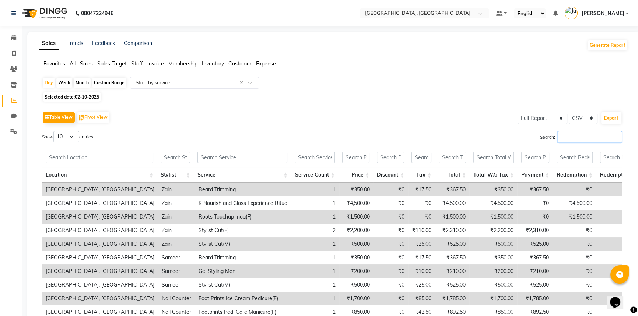
click at [565, 135] on input "Search:" at bounding box center [590, 136] width 64 height 11
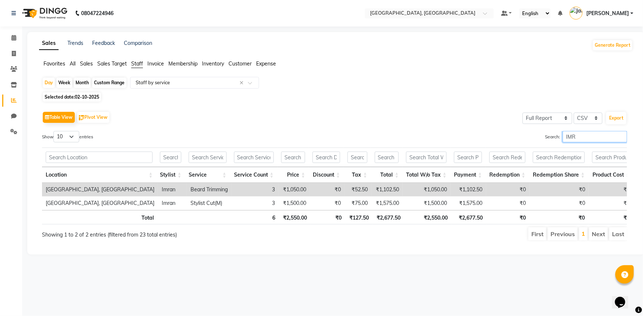
type input "IMR"
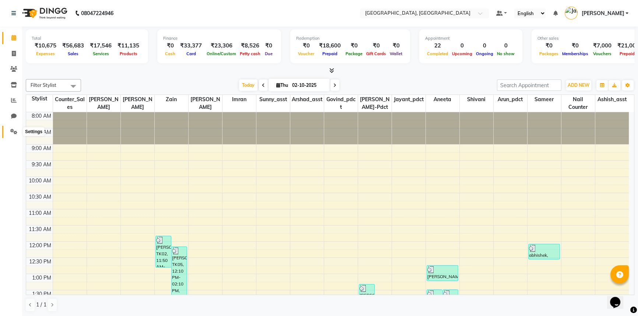
click at [15, 130] on icon at bounding box center [13, 132] width 7 height 6
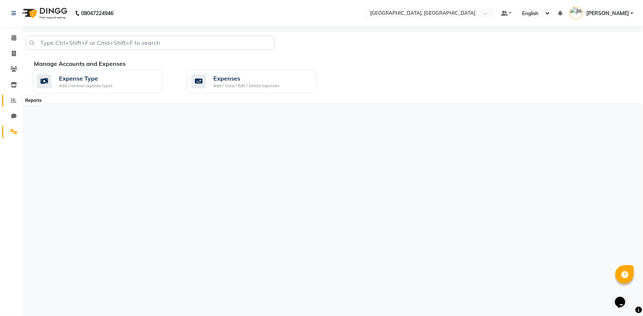
click at [13, 102] on icon at bounding box center [14, 101] width 6 height 6
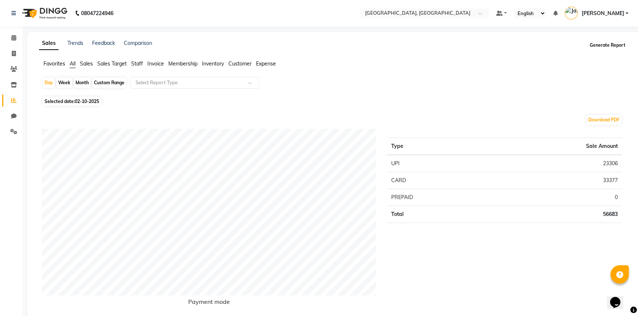
click at [612, 46] on button "Generate Report" at bounding box center [607, 45] width 39 height 10
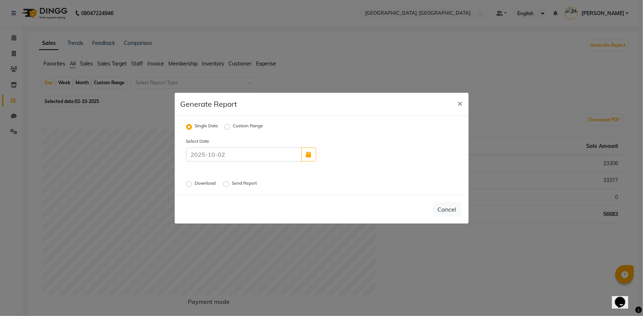
click at [195, 185] on label "Download" at bounding box center [206, 184] width 22 height 9
click at [190, 185] on input "Download" at bounding box center [190, 184] width 5 height 5
radio input "true"
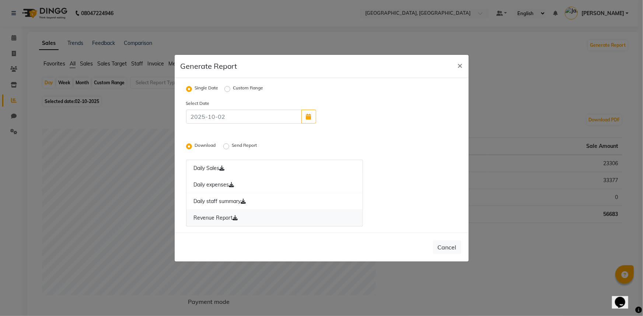
click at [236, 219] on icon at bounding box center [235, 218] width 5 height 5
click at [223, 166] on icon at bounding box center [222, 168] width 5 height 5
click at [234, 185] on icon at bounding box center [231, 184] width 5 height 5
click at [245, 200] on icon at bounding box center [243, 201] width 5 height 5
